Goal: Task Accomplishment & Management: Use online tool/utility

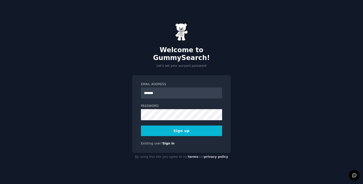
type input "**********"
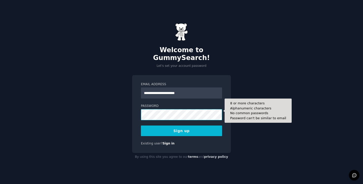
click at [141, 125] on button "Sign up" at bounding box center [181, 130] width 81 height 11
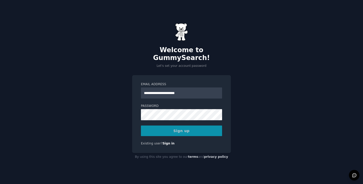
click at [126, 104] on div "**********" at bounding box center [181, 92] width 363 height 184
click at [181, 129] on div "Sign up" at bounding box center [181, 130] width 81 height 11
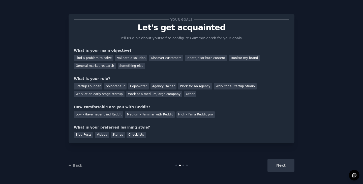
click at [277, 177] on div "← Back Next" at bounding box center [181, 165] width 226 height 23
click at [100, 58] on div "Find a problem to solve" at bounding box center [94, 58] width 40 height 6
click at [94, 88] on div "Startup Founder" at bounding box center [88, 86] width 28 height 6
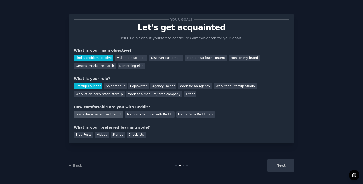
click at [90, 115] on div "Low - Have never tried Reddit" at bounding box center [98, 114] width 49 height 6
click at [103, 135] on div "Videos" at bounding box center [102, 135] width 14 height 6
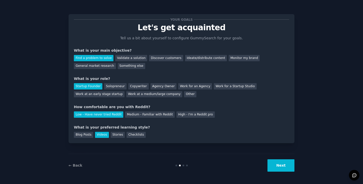
click at [276, 168] on button "Next" at bounding box center [280, 165] width 27 height 12
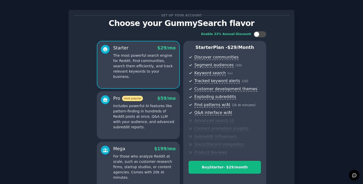
scroll to position [58, 0]
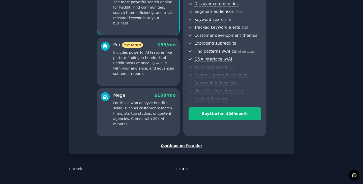
click at [192, 148] on div "Continue on free tier" at bounding box center [181, 145] width 215 height 5
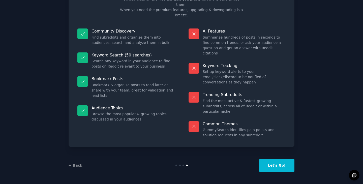
scroll to position [12, 0]
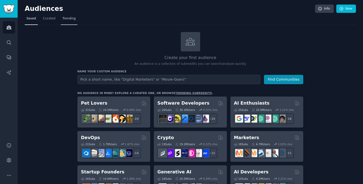
click at [65, 15] on link "Trending" at bounding box center [69, 20] width 17 height 10
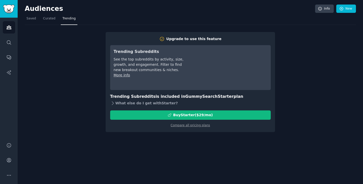
click at [114, 104] on icon at bounding box center [112, 102] width 5 height 5
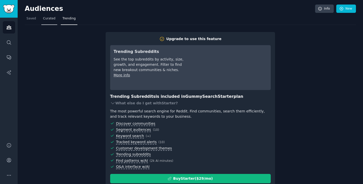
click at [48, 17] on span "Curated" at bounding box center [49, 18] width 12 height 5
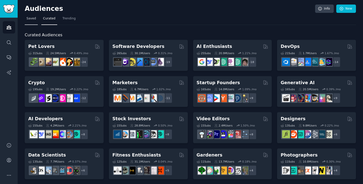
click at [32, 19] on span "Saved" at bounding box center [31, 18] width 10 height 5
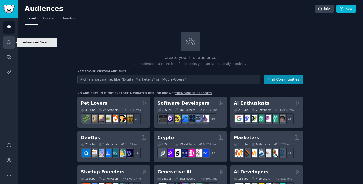
click at [10, 42] on icon "Sidebar" at bounding box center [9, 42] width 4 height 4
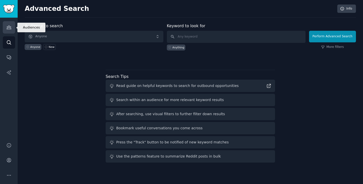
click at [8, 29] on icon "Sidebar" at bounding box center [9, 28] width 5 height 4
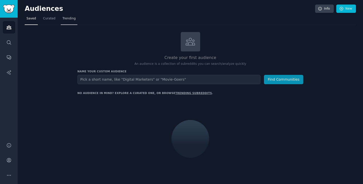
click at [72, 21] on link "Trending" at bounding box center [69, 20] width 17 height 10
